Goal: Find specific page/section: Find specific page/section

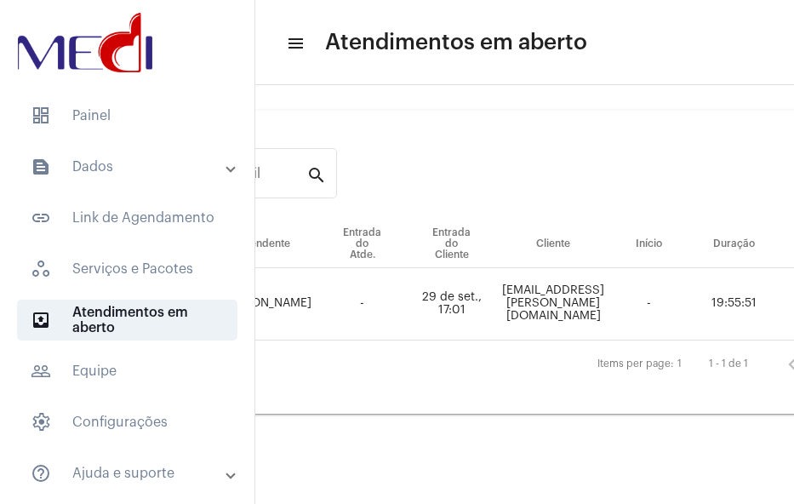
scroll to position [0, 333]
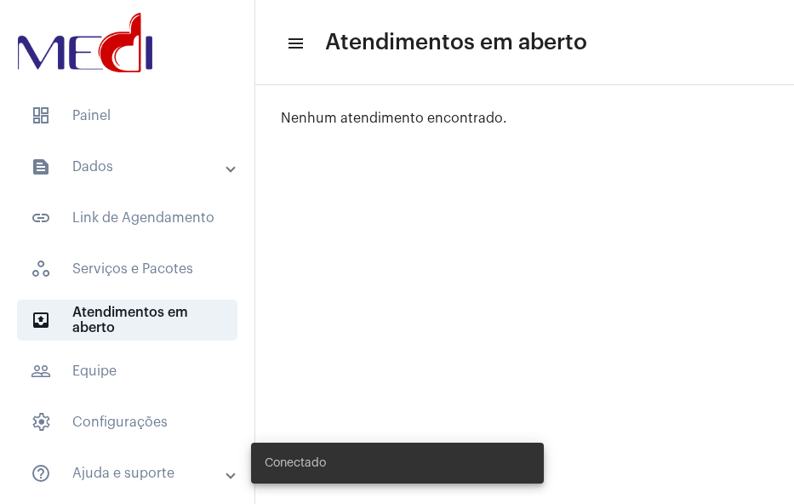
click at [95, 162] on mat-panel-title "text_snippet_outlined Dados" at bounding box center [129, 167] width 196 height 20
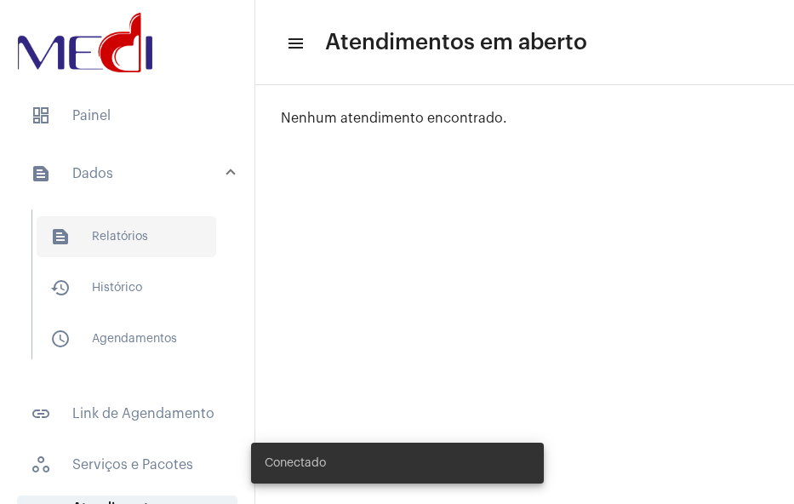
click at [141, 234] on span "text_snippet_outlined Relatórios" at bounding box center [126, 236] width 179 height 41
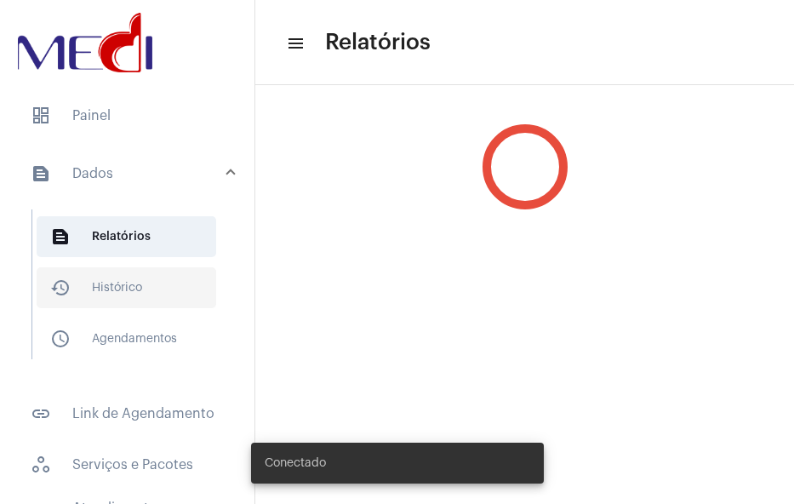
click at [148, 276] on span "history_outlined Histórico" at bounding box center [126, 287] width 179 height 41
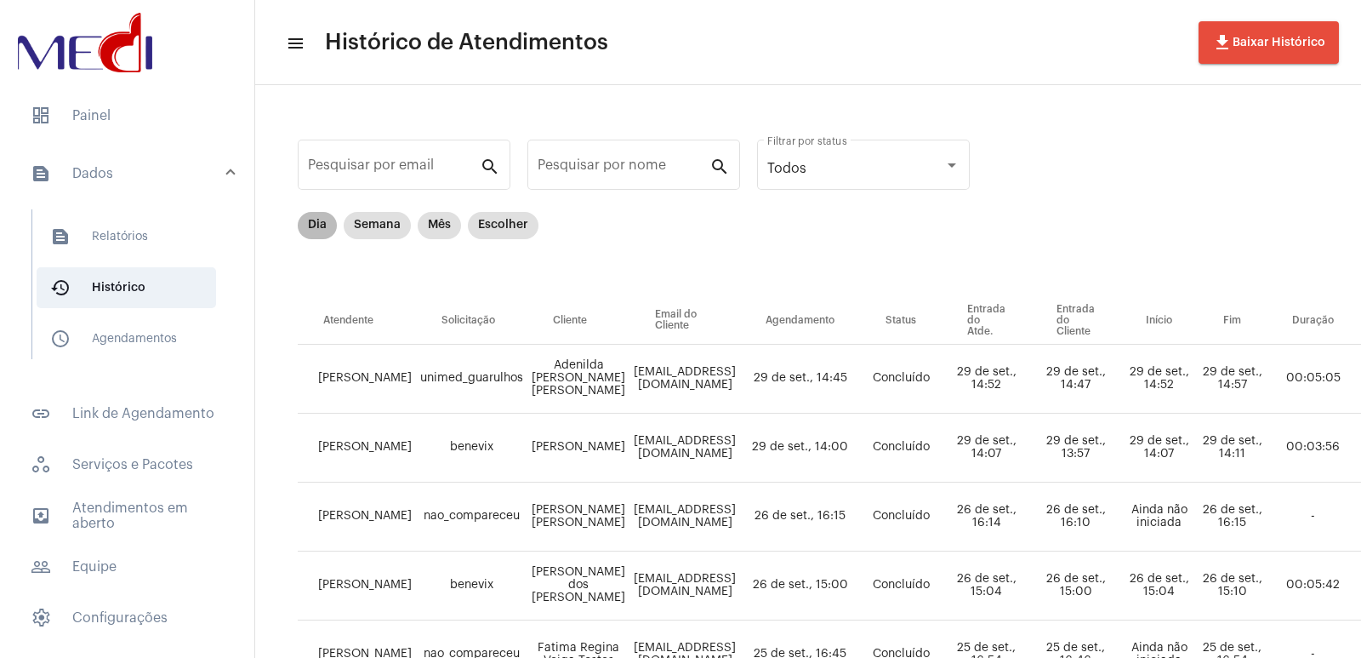
click at [319, 218] on mat-chip "Dia" at bounding box center [317, 225] width 39 height 27
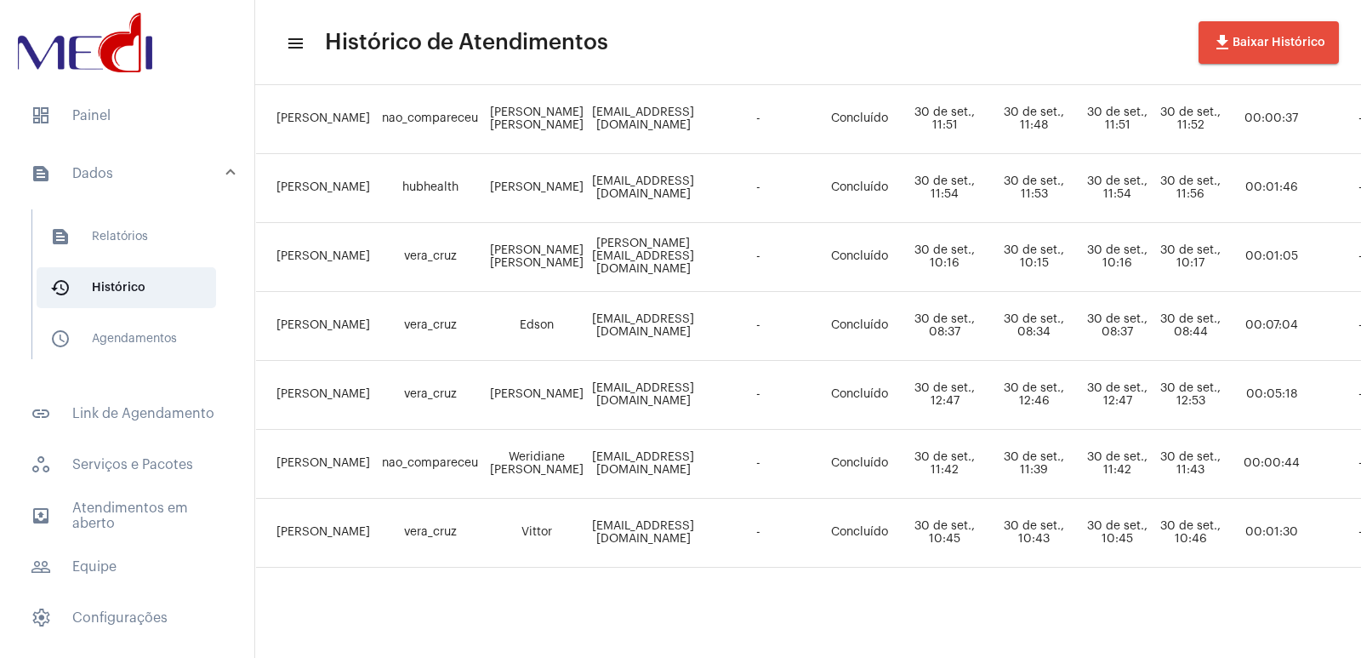
scroll to position [1030, 507]
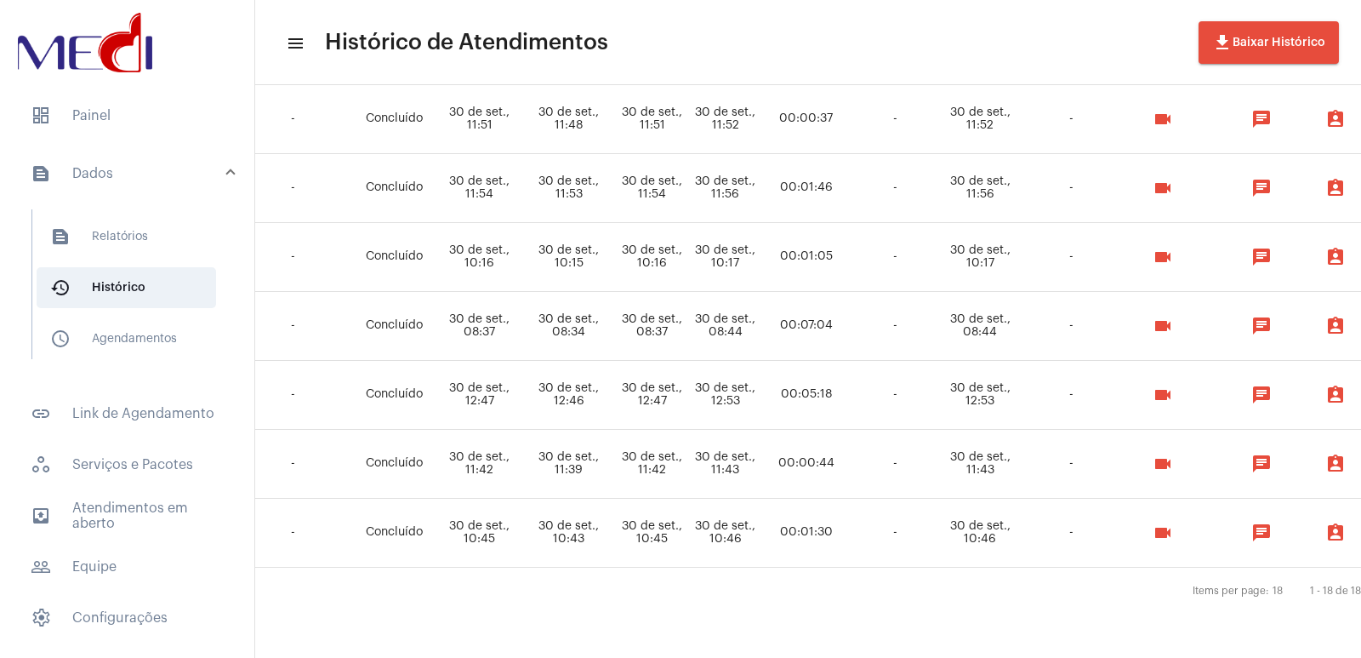
drag, startPoint x: 802, startPoint y: 642, endPoint x: 664, endPoint y: 633, distance: 139.0
drag, startPoint x: 720, startPoint y: 643, endPoint x: 572, endPoint y: 624, distance: 150.1
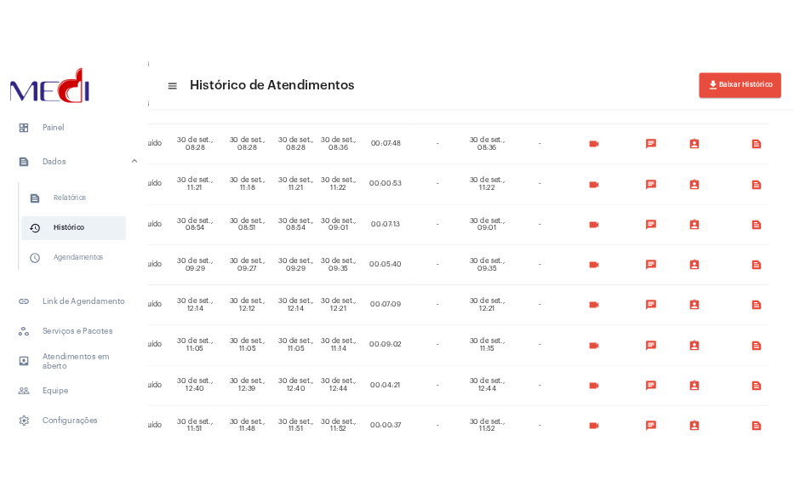
scroll to position [0, 750]
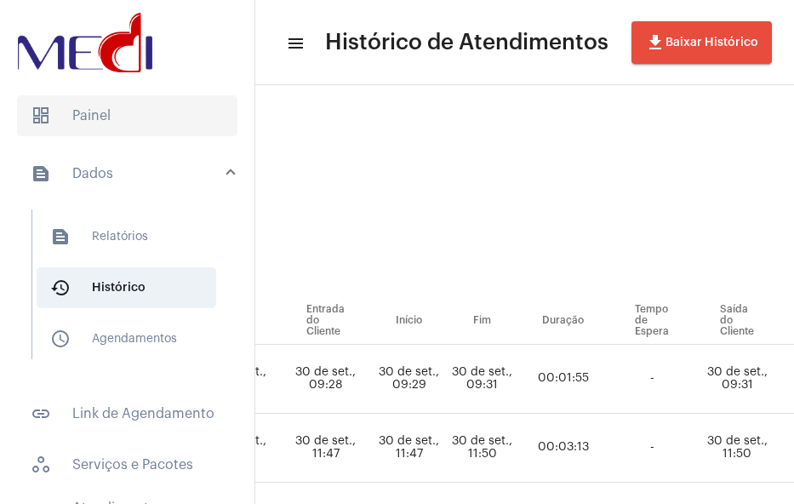
click at [41, 100] on span "dashboard Painel" at bounding box center [127, 115] width 220 height 41
